Goal: Book appointment/travel/reservation

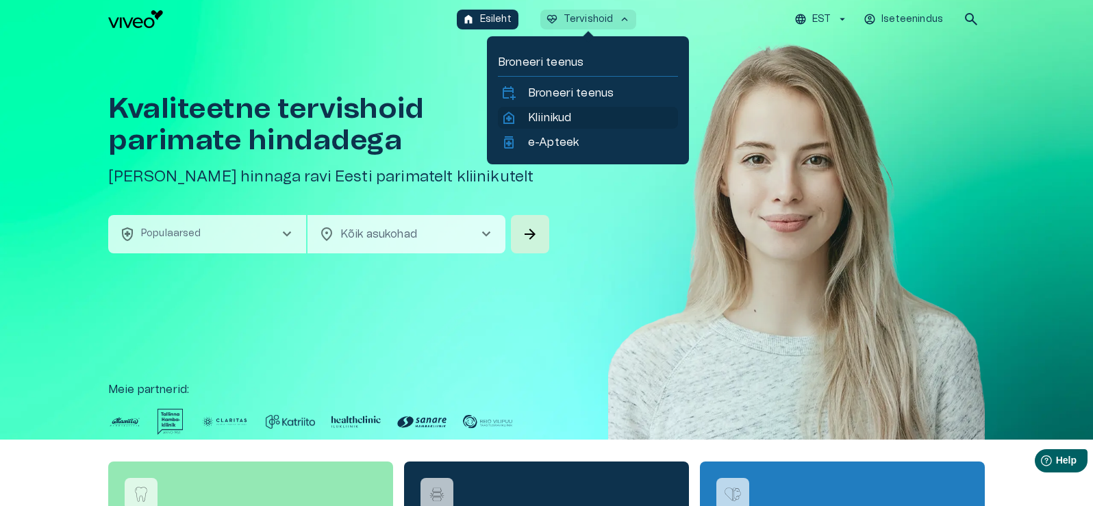
click at [586, 121] on link "home_health Kliinikud" at bounding box center [588, 118] width 175 height 16
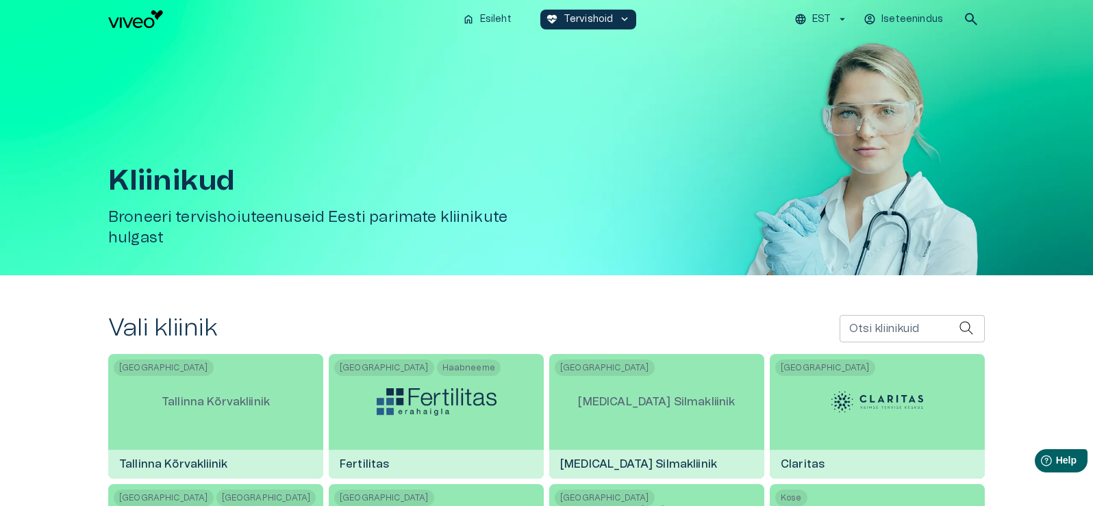
click at [822, 18] on p "EST" at bounding box center [821, 19] width 18 height 14
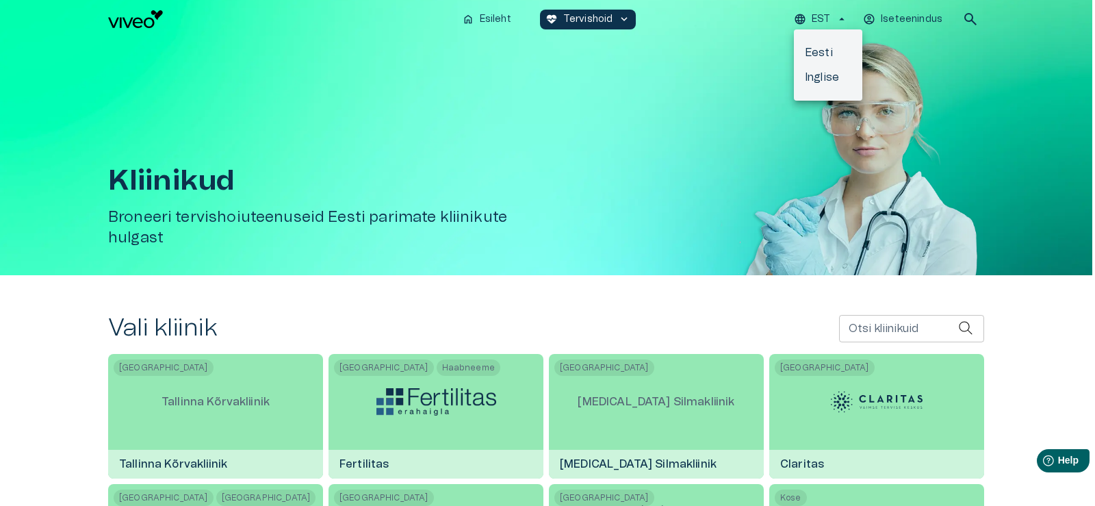
click at [83, 392] on div at bounding box center [547, 253] width 1095 height 506
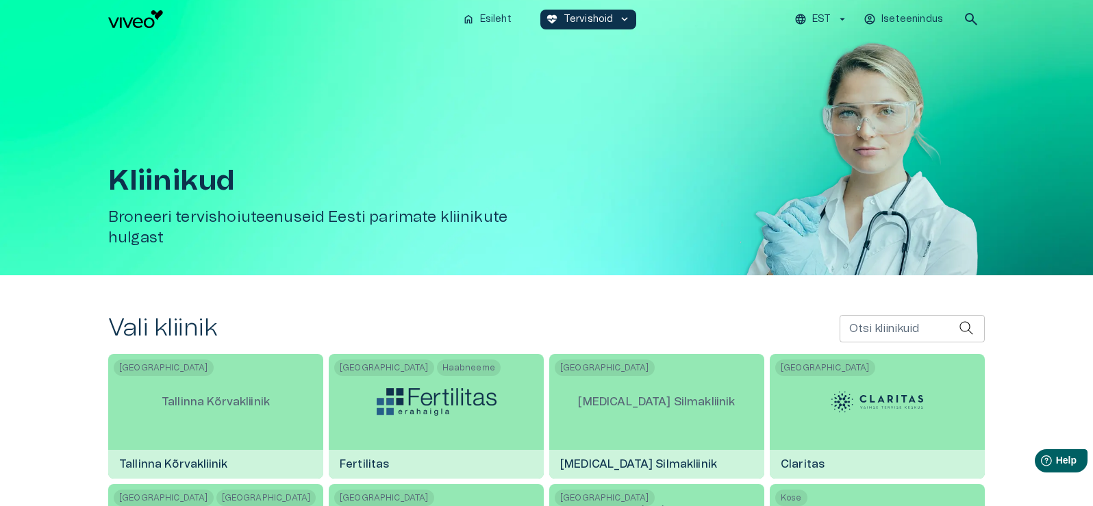
scroll to position [68, 0]
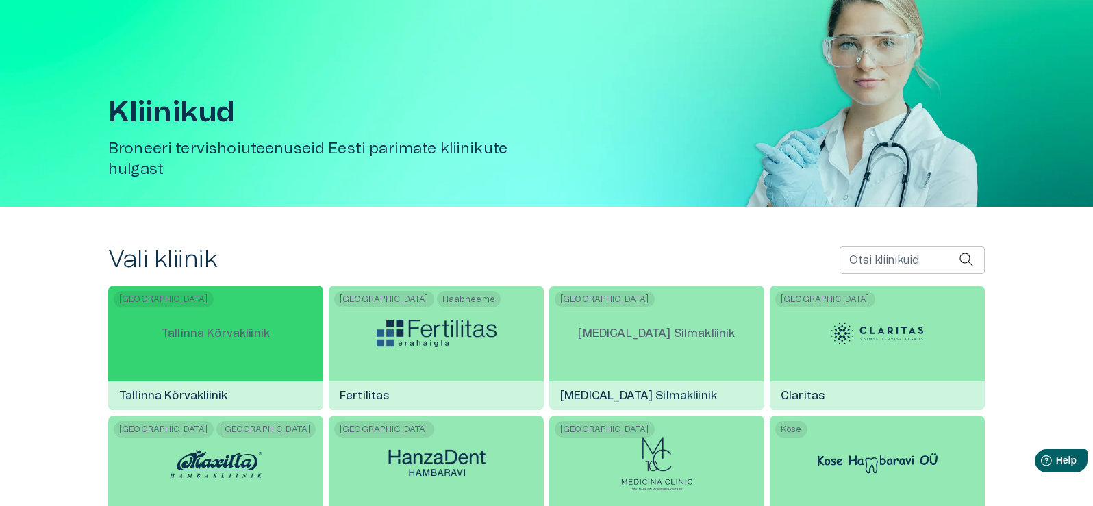
click at [265, 351] on p "Tallinna Kõrvakliinik" at bounding box center [216, 333] width 130 height 38
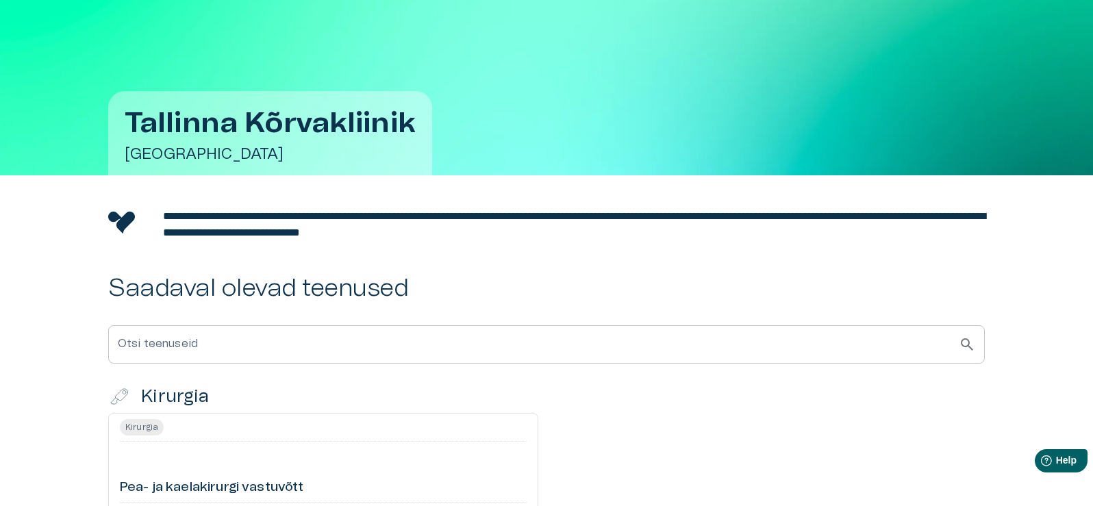
scroll to position [342, 0]
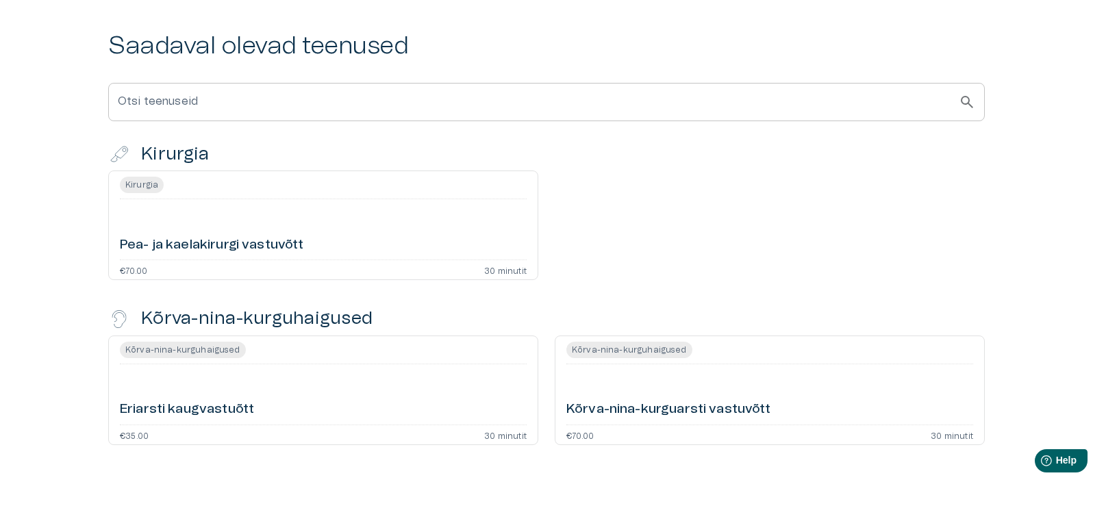
click at [300, 244] on h6 "Pea- ja kaelakirurgi vastuvõtt" at bounding box center [212, 245] width 184 height 18
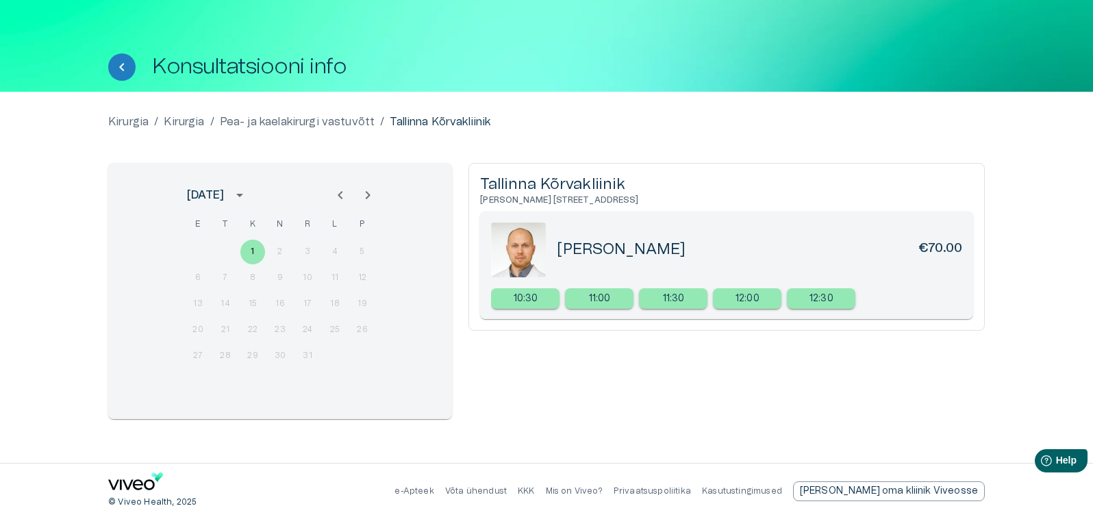
scroll to position [42, 0]
